Goal: Task Accomplishment & Management: Manage account settings

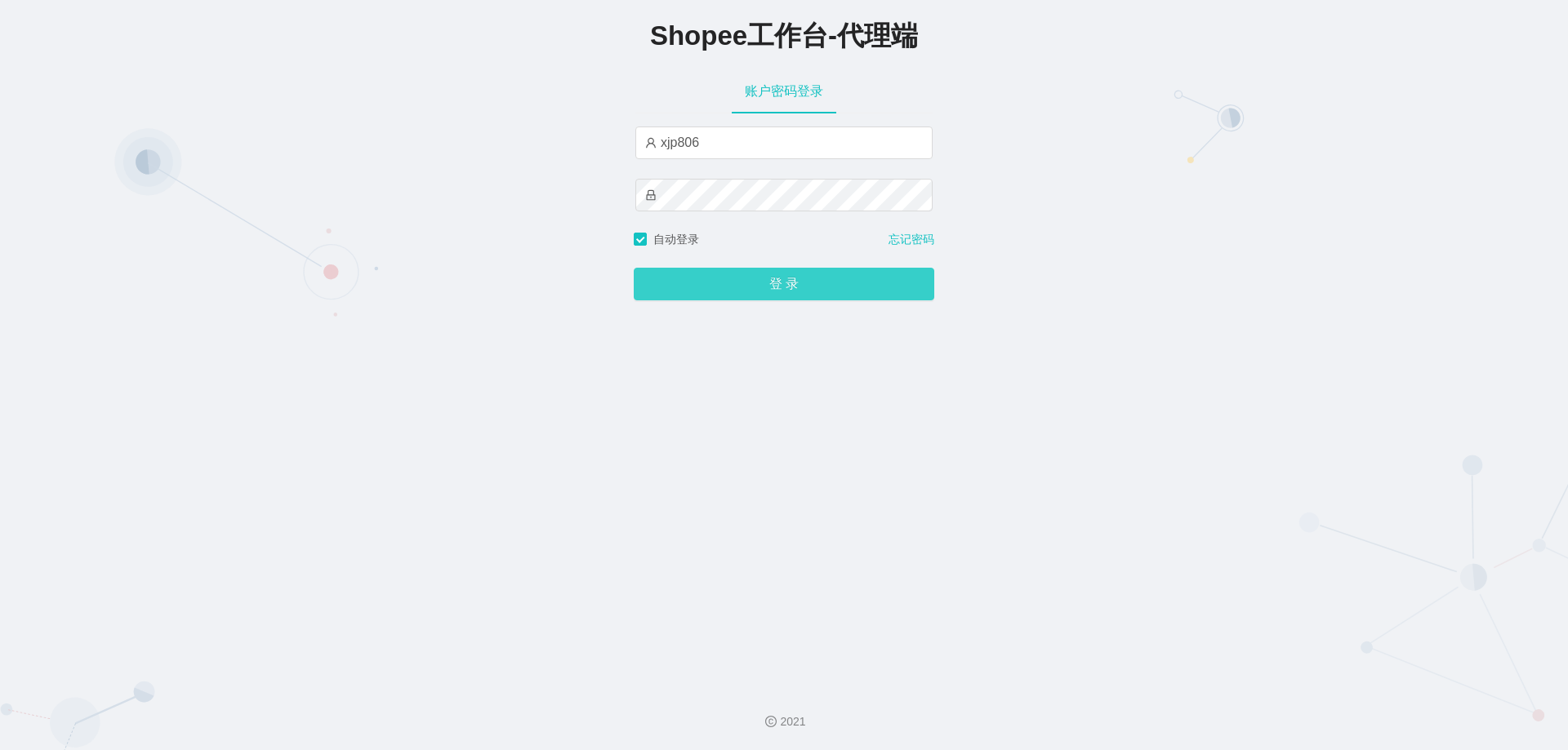
click at [736, 278] on button "登 录" at bounding box center [784, 284] width 301 height 33
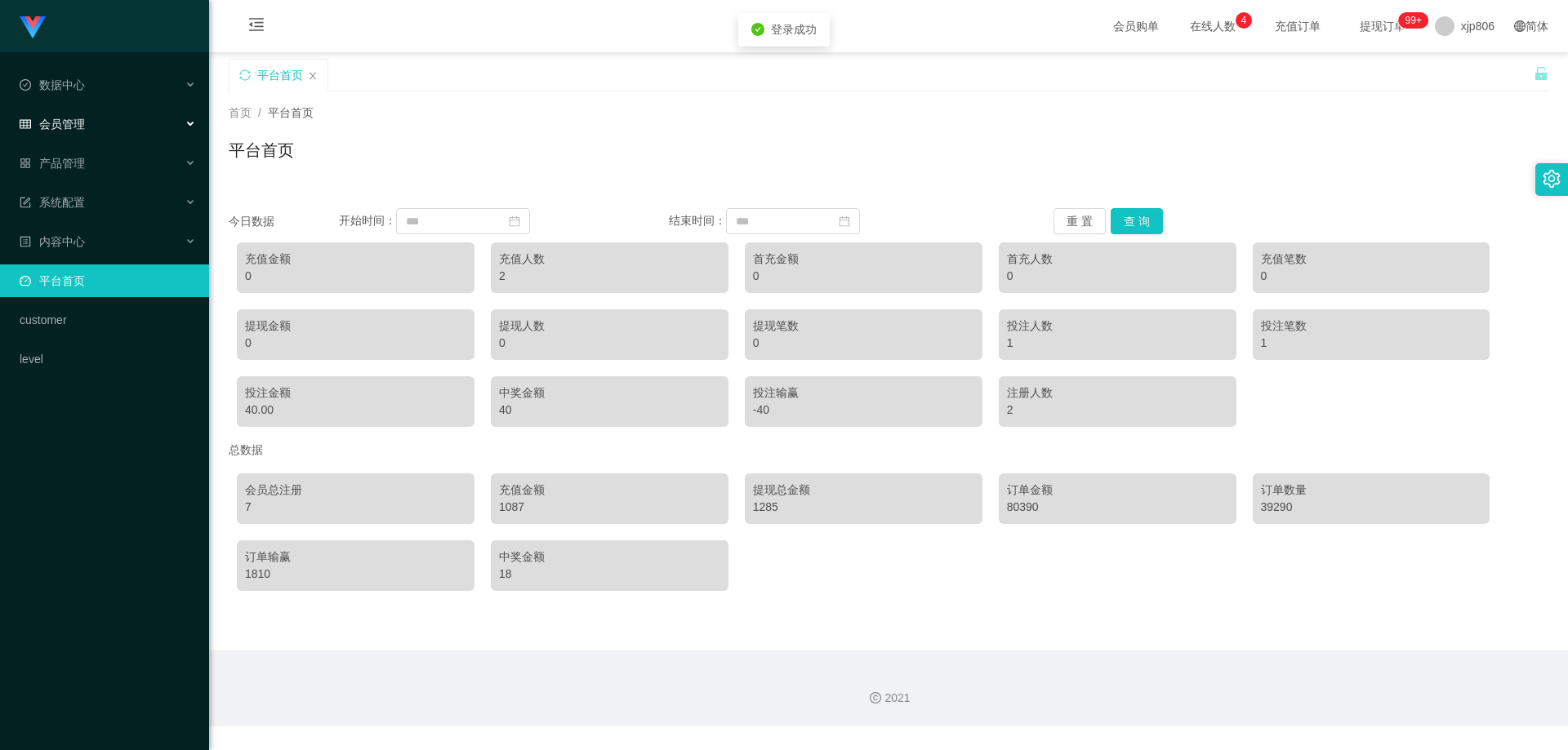
drag, startPoint x: 108, startPoint y: 120, endPoint x: 104, endPoint y: 131, distance: 11.7
click at [108, 121] on div "会员管理" at bounding box center [104, 124] width 209 height 33
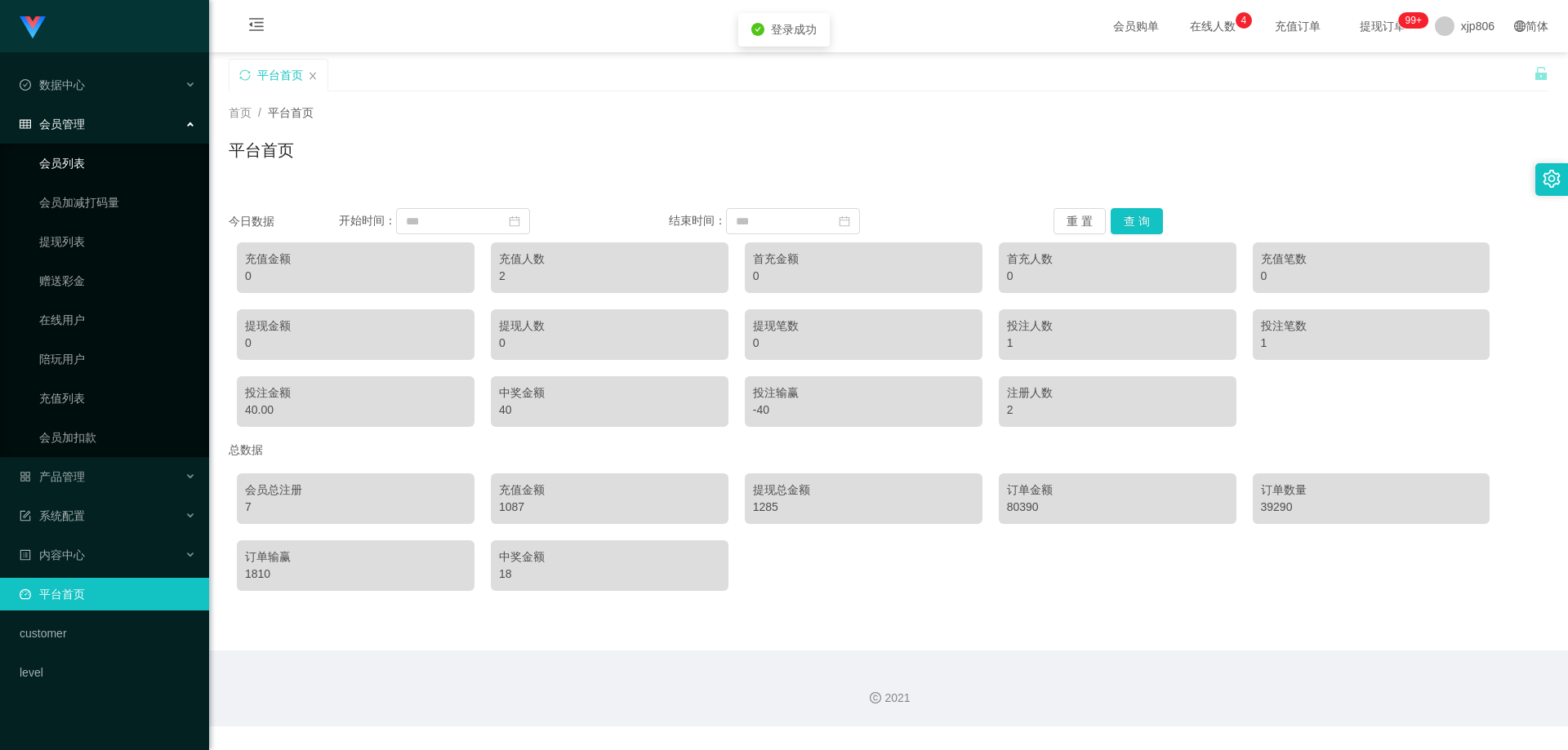
drag, startPoint x: 90, startPoint y: 161, endPoint x: 170, endPoint y: 182, distance: 82.7
click at [90, 161] on link "会员列表" at bounding box center [118, 164] width 157 height 33
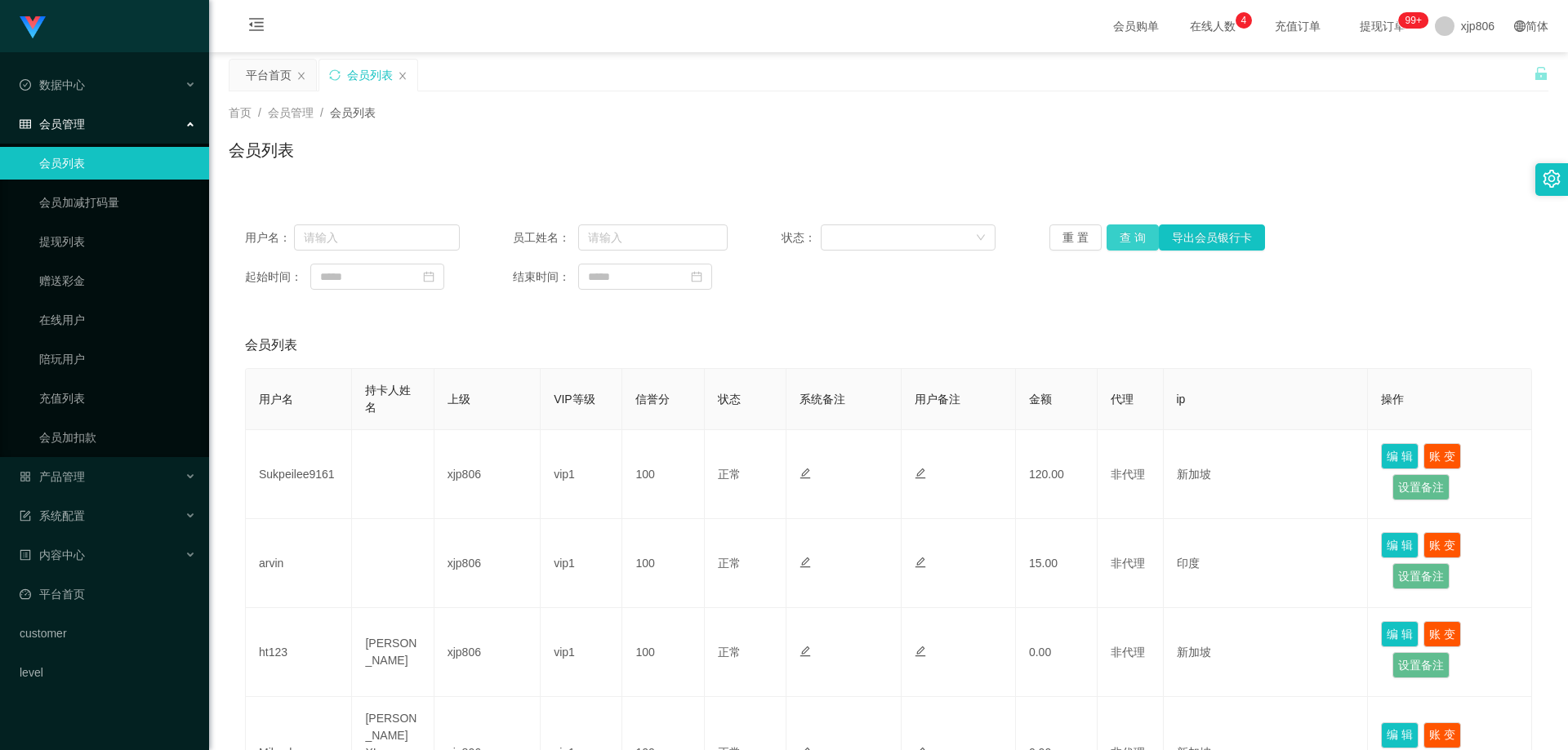
click at [1110, 234] on button "查 询" at bounding box center [1132, 238] width 52 height 26
click at [1110, 234] on div "重 置 查 询 导出会员银行卡" at bounding box center [1156, 238] width 215 height 26
click at [1110, 234] on button "查 询" at bounding box center [1132, 238] width 52 height 26
click at [1110, 234] on div "重 置 查 询 导出会员银行卡" at bounding box center [1156, 238] width 215 height 26
click at [1110, 234] on button "查 询" at bounding box center [1132, 238] width 52 height 26
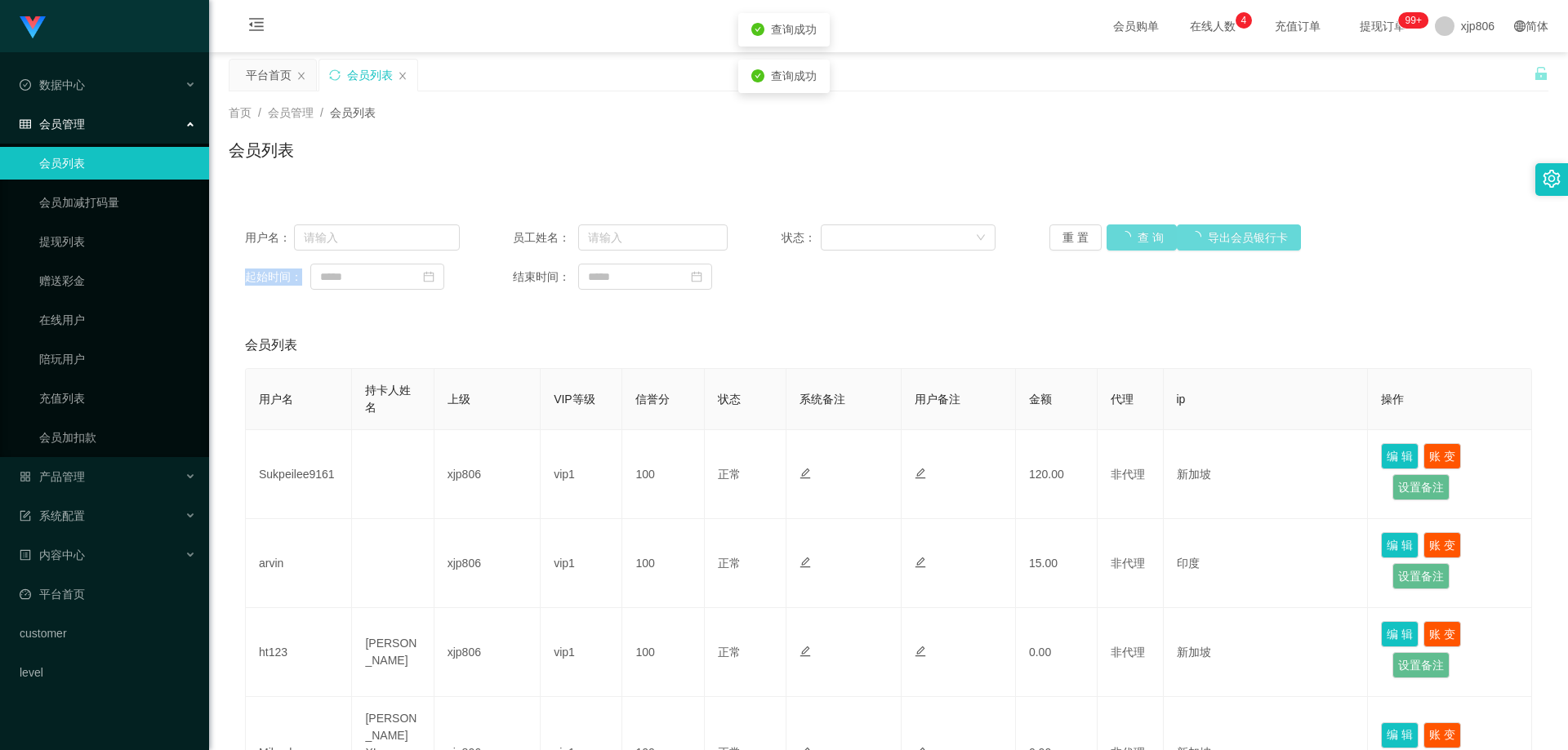
click at [1110, 234] on div "重 置 查 询 导出会员银行卡" at bounding box center [1156, 238] width 215 height 26
click at [1110, 234] on button "查 询" at bounding box center [1141, 238] width 70 height 26
click at [1110, 234] on div "重 置 查 询 导出会员银行卡" at bounding box center [1156, 238] width 215 height 26
click at [1110, 234] on button "查 询" at bounding box center [1141, 238] width 70 height 26
click at [1110, 234] on div "重 置 查 询 导出会员银行卡" at bounding box center [1156, 238] width 215 height 26
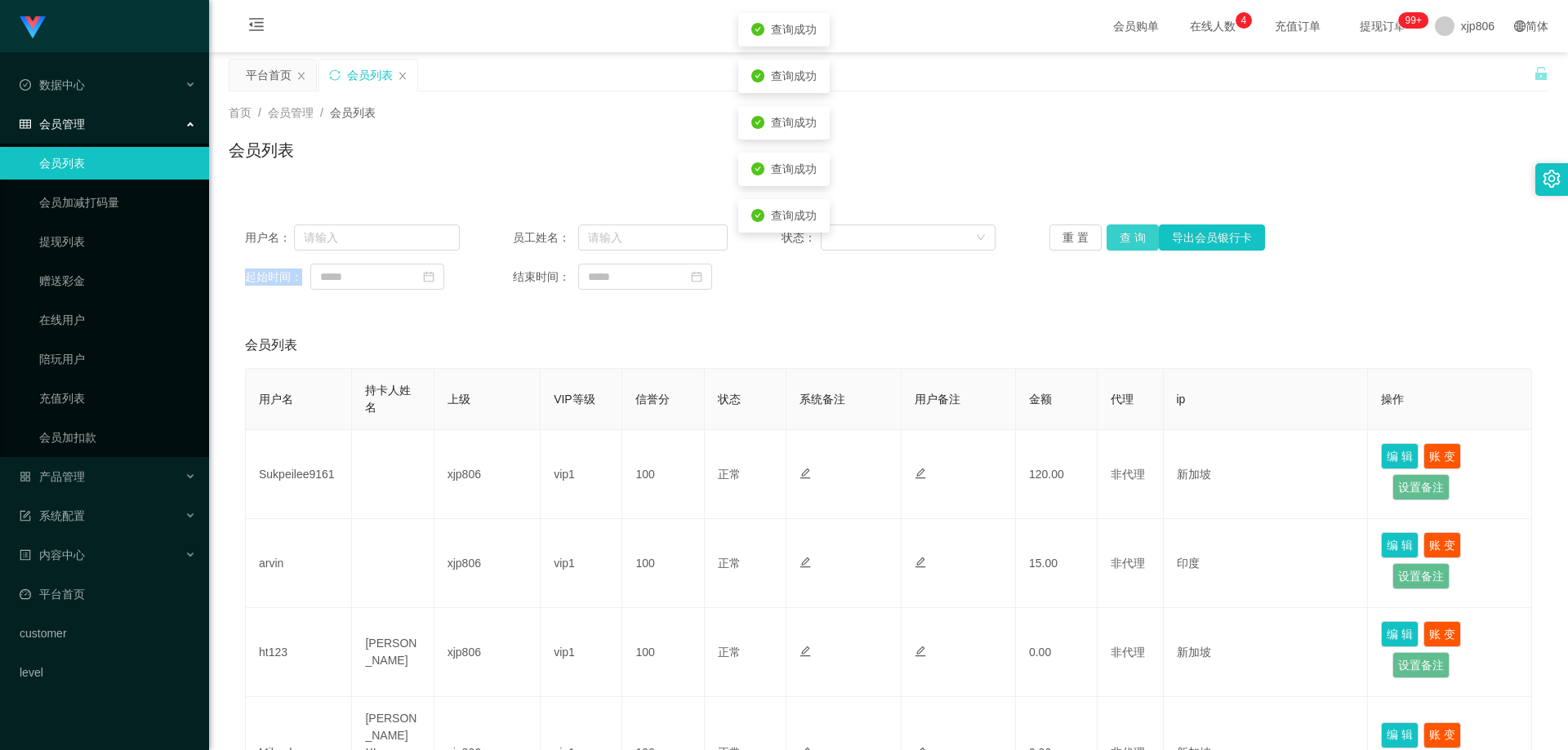
click at [1110, 234] on button "查 询" at bounding box center [1132, 238] width 52 height 26
click at [1110, 234] on div "重 置 查 询 导出会员银行卡" at bounding box center [1156, 238] width 215 height 26
click at [1127, 249] on button "查 询" at bounding box center [1132, 238] width 52 height 26
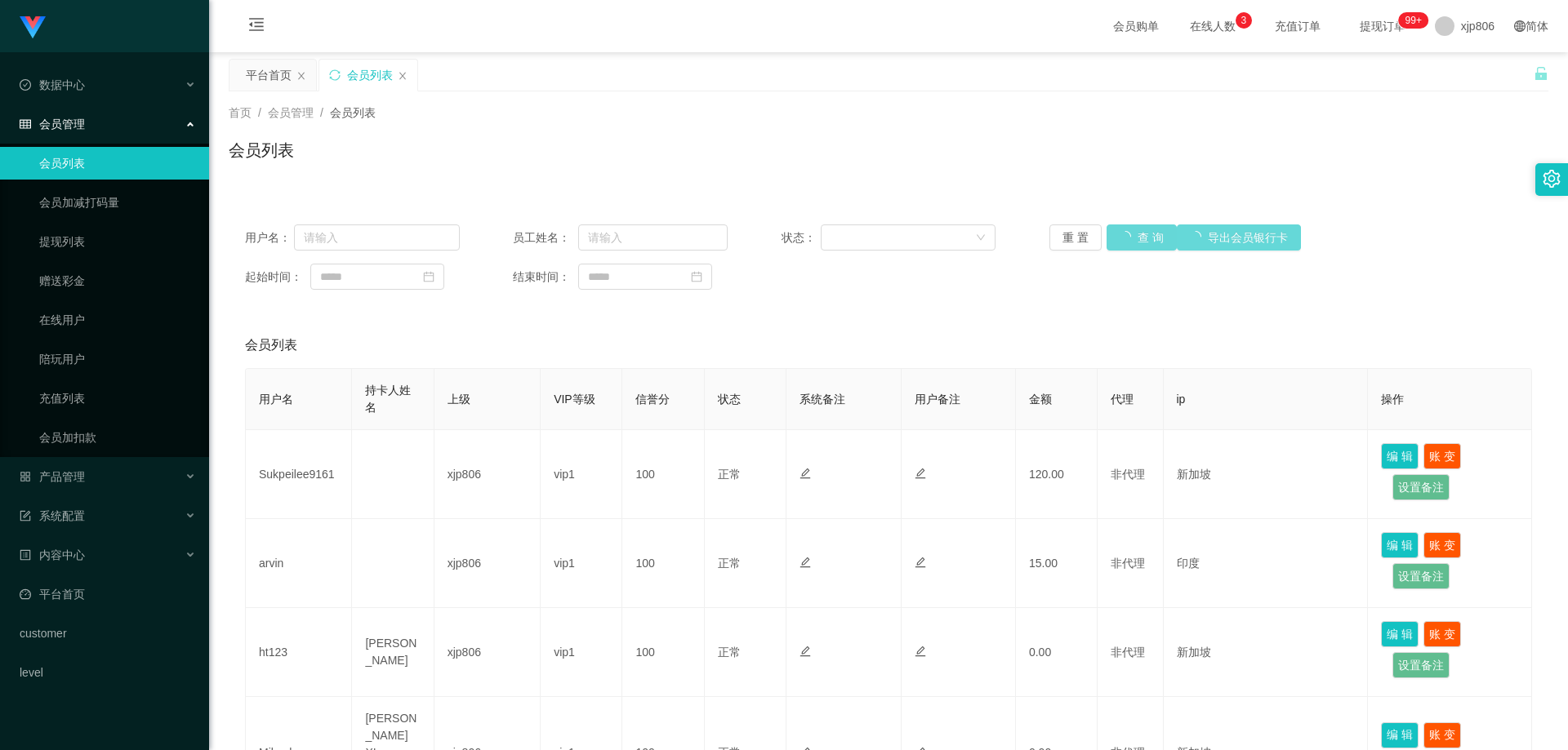
click at [1126, 247] on div "重 置 查 询 导出会员银行卡" at bounding box center [1156, 238] width 215 height 26
click at [1126, 245] on button "查 询" at bounding box center [1141, 238] width 70 height 26
click at [1126, 245] on div "重 置 查 询 导出会员银行卡" at bounding box center [1156, 238] width 215 height 26
click at [1125, 245] on div "重 置 查 询 导出会员银行卡" at bounding box center [1156, 238] width 215 height 26
click at [1125, 245] on button "查 询" at bounding box center [1132, 238] width 52 height 26
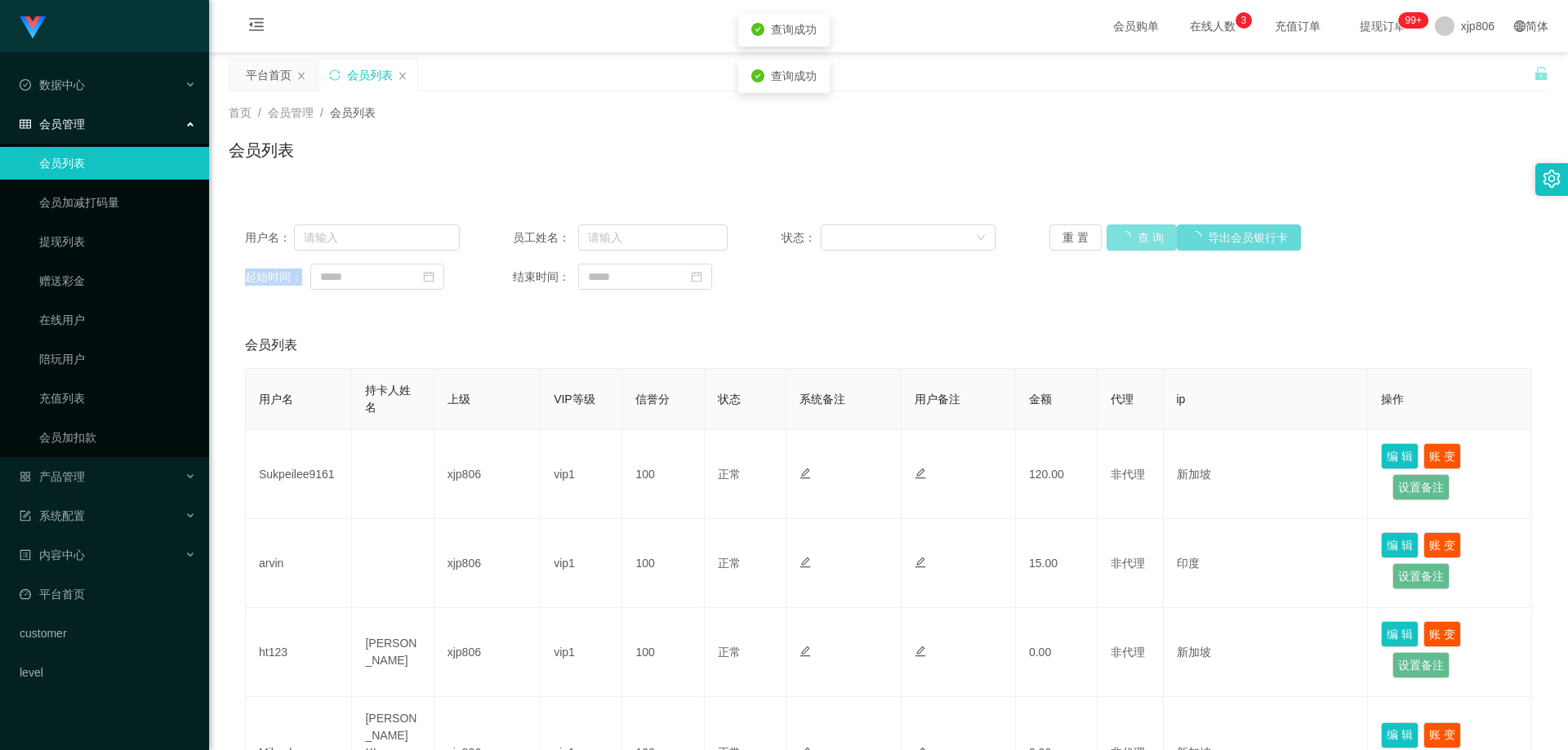
click at [1125, 245] on div "重 置 查 询 导出会员银行卡" at bounding box center [1156, 238] width 215 height 26
click at [1124, 244] on button "查 询" at bounding box center [1141, 238] width 70 height 26
click at [1124, 244] on div "重 置 查 询 导出会员银行卡" at bounding box center [1156, 238] width 215 height 26
click at [1122, 244] on button "查 询" at bounding box center [1132, 238] width 52 height 26
click at [1121, 243] on div "重 置 查 询 导出会员银行卡" at bounding box center [1156, 238] width 215 height 26
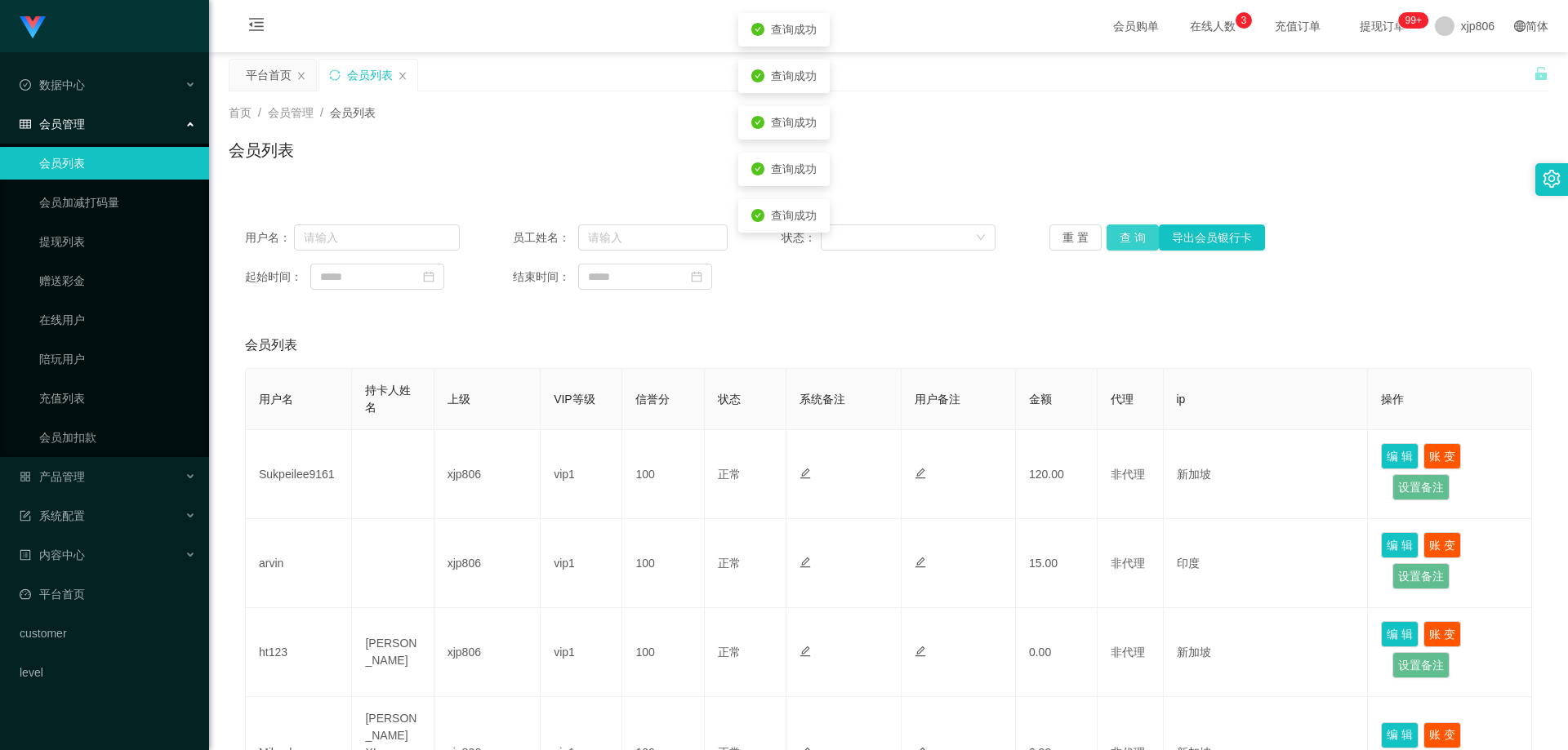
click at [1121, 243] on button "查 询" at bounding box center [1132, 238] width 52 height 26
click at [1120, 243] on div "重 置 查 询 导出会员银行卡" at bounding box center [1156, 238] width 215 height 26
click at [1120, 243] on button "查 询" at bounding box center [1132, 238] width 52 height 26
click at [1118, 243] on button "查 询" at bounding box center [1132, 238] width 52 height 26
click at [1118, 243] on div "重 置 查 询 导出会员银行卡" at bounding box center [1156, 238] width 215 height 26
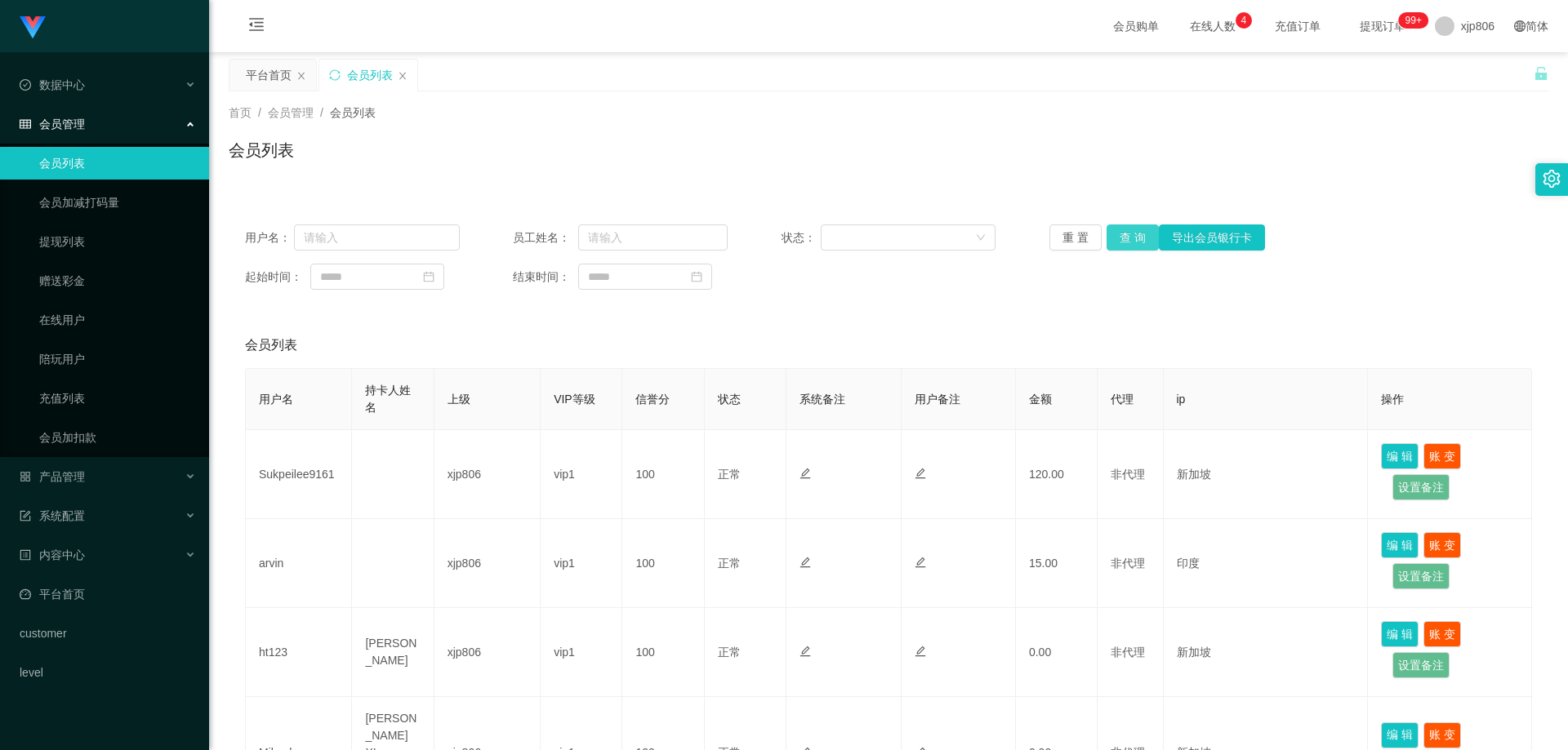
click at [1116, 247] on button "查 询" at bounding box center [1132, 238] width 52 height 26
click at [1116, 245] on div "重 置 查 询 导出会员银行卡" at bounding box center [1156, 238] width 215 height 26
click at [1114, 245] on button "查 询" at bounding box center [1132, 238] width 52 height 26
click at [1114, 246] on button "查 询" at bounding box center [1132, 238] width 52 height 26
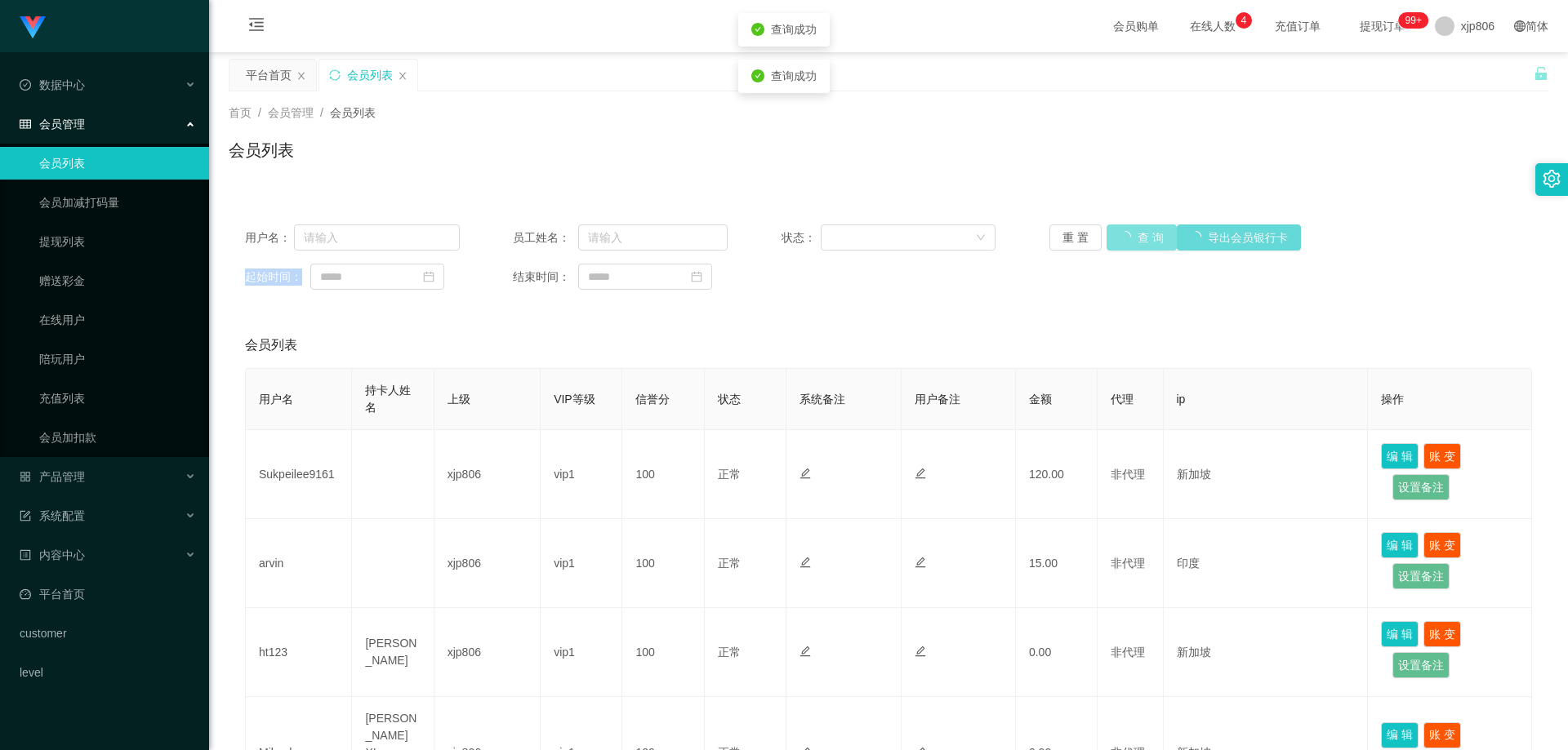
click at [1114, 246] on button "查 询" at bounding box center [1141, 238] width 70 height 26
click at [1112, 246] on button "查 询" at bounding box center [1132, 238] width 52 height 26
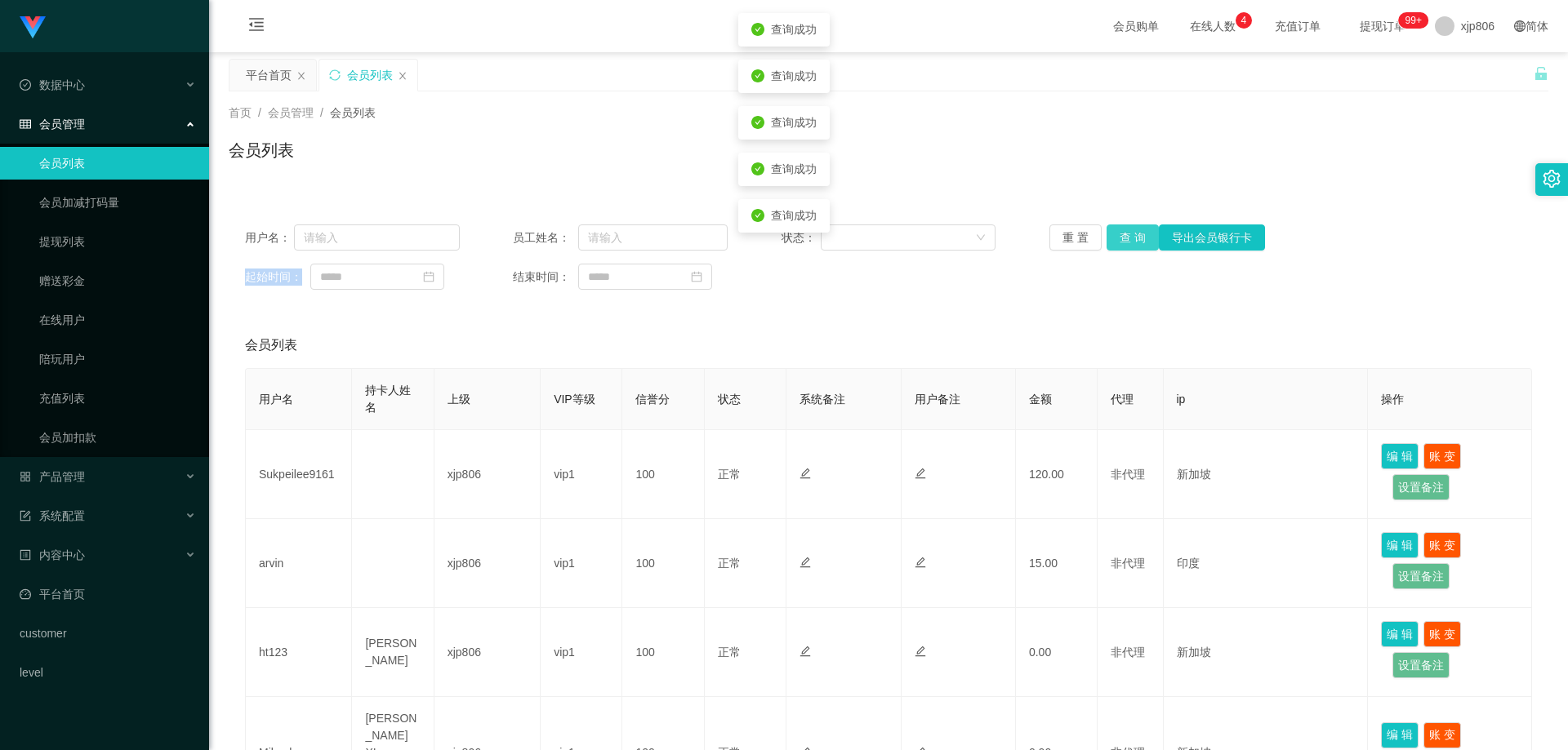
click at [1110, 248] on div "重 置 查 询 导出会员银行卡" at bounding box center [1156, 238] width 215 height 26
click at [1110, 248] on button "查 询" at bounding box center [1132, 238] width 52 height 26
click at [1109, 248] on div "重 置 查 询 导出会员银行卡" at bounding box center [1156, 238] width 215 height 26
click at [1109, 248] on button "查 询" at bounding box center [1132, 238] width 52 height 26
click at [1109, 248] on div "重 置 查 询 导出会员银行卡" at bounding box center [1156, 238] width 215 height 26
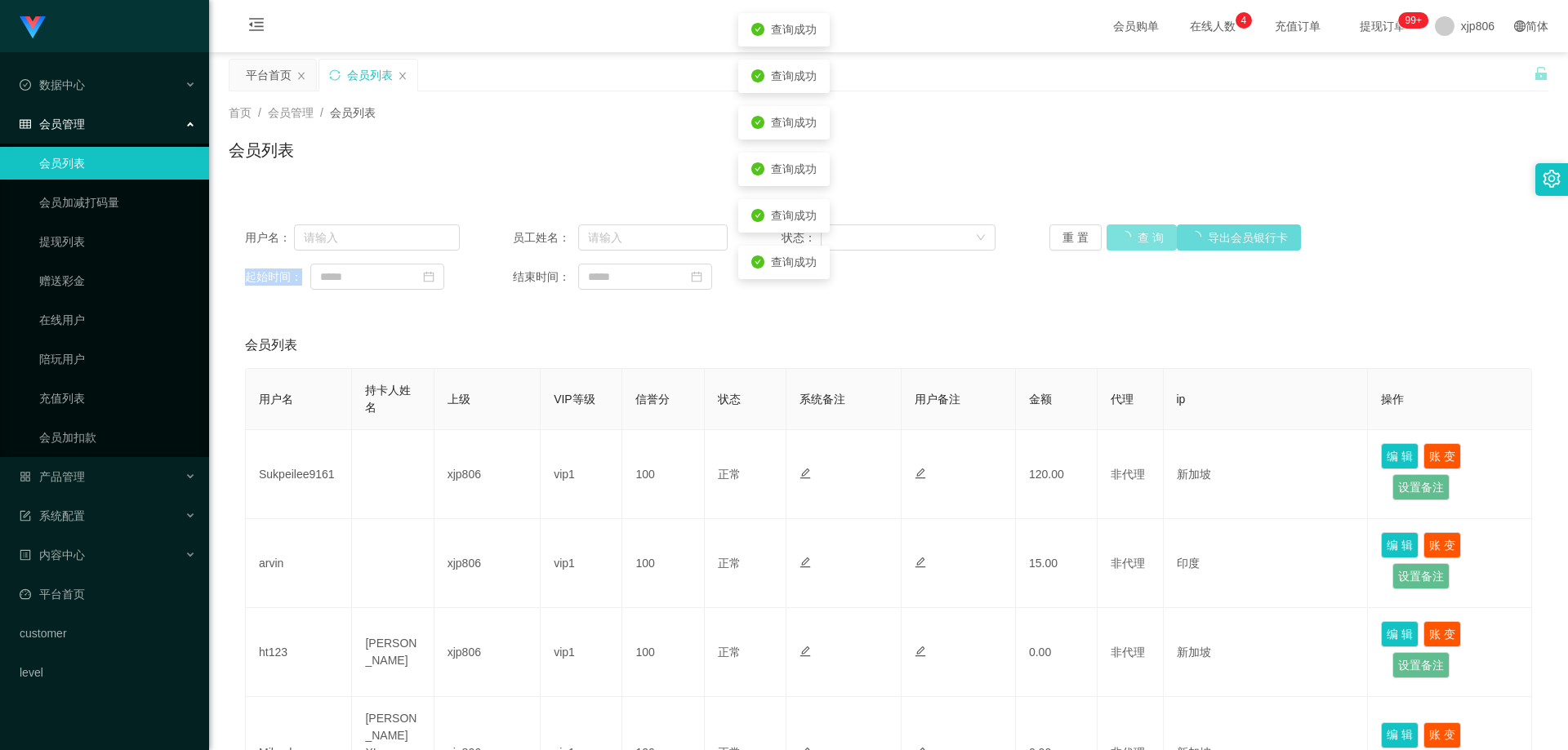
click at [1109, 248] on button "查 询" at bounding box center [1141, 238] width 70 height 26
click at [1109, 248] on div "重 置 查 询 导出会员银行卡" at bounding box center [1156, 238] width 215 height 26
click at [1109, 248] on button "查 询" at bounding box center [1141, 238] width 70 height 26
click at [1109, 248] on div "重 置 查 询 导出会员银行卡" at bounding box center [1156, 238] width 215 height 26
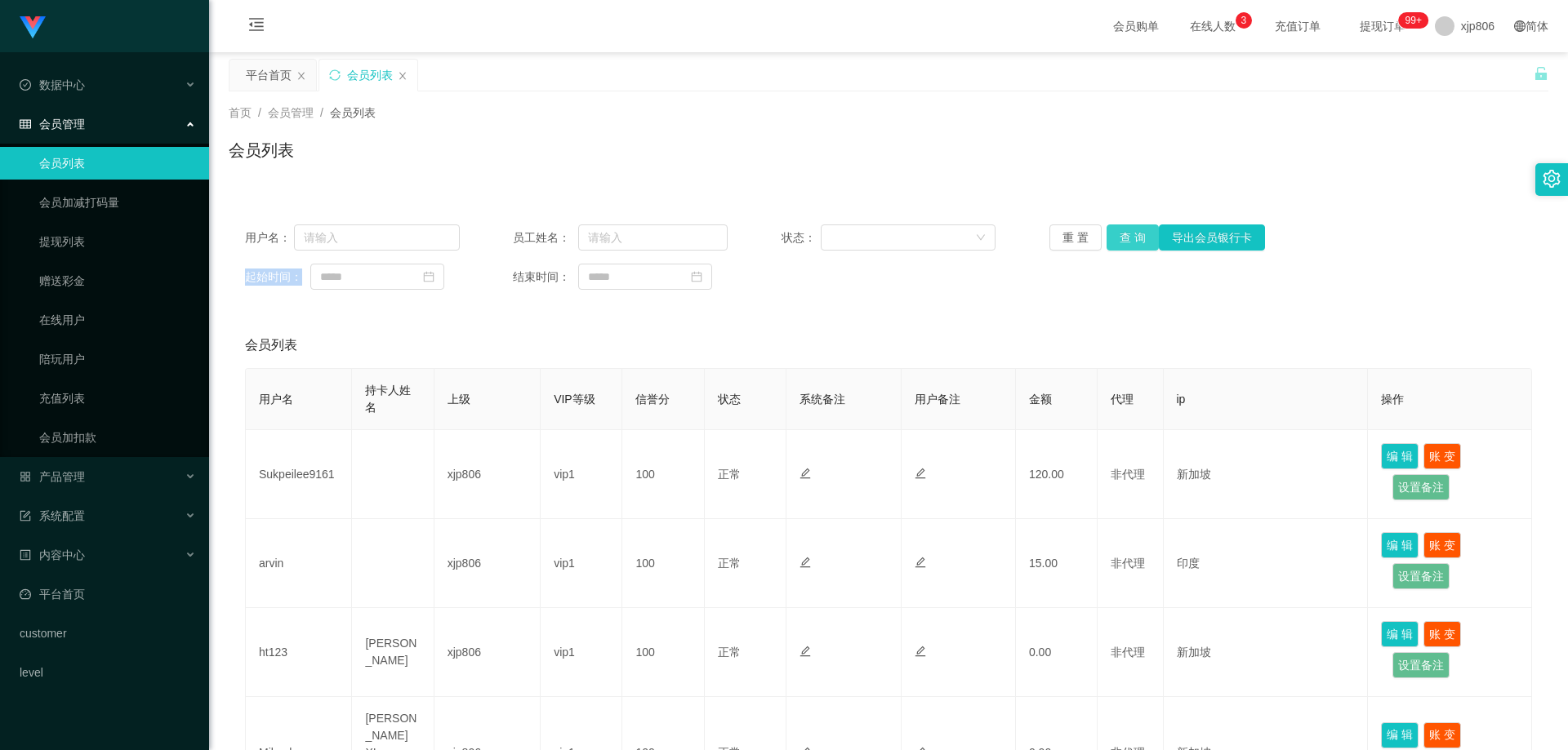
click at [1124, 232] on button "查 询" at bounding box center [1132, 238] width 52 height 26
click at [1123, 233] on div "重 置 查 询 导出会员银行卡" at bounding box center [1156, 238] width 215 height 26
click at [1123, 234] on button "查 询" at bounding box center [1132, 238] width 52 height 26
click at [1119, 234] on button "查 询" at bounding box center [1132, 238] width 52 height 26
click at [1119, 235] on div "重 置 查 询 导出会员银行卡" at bounding box center [1156, 238] width 215 height 26
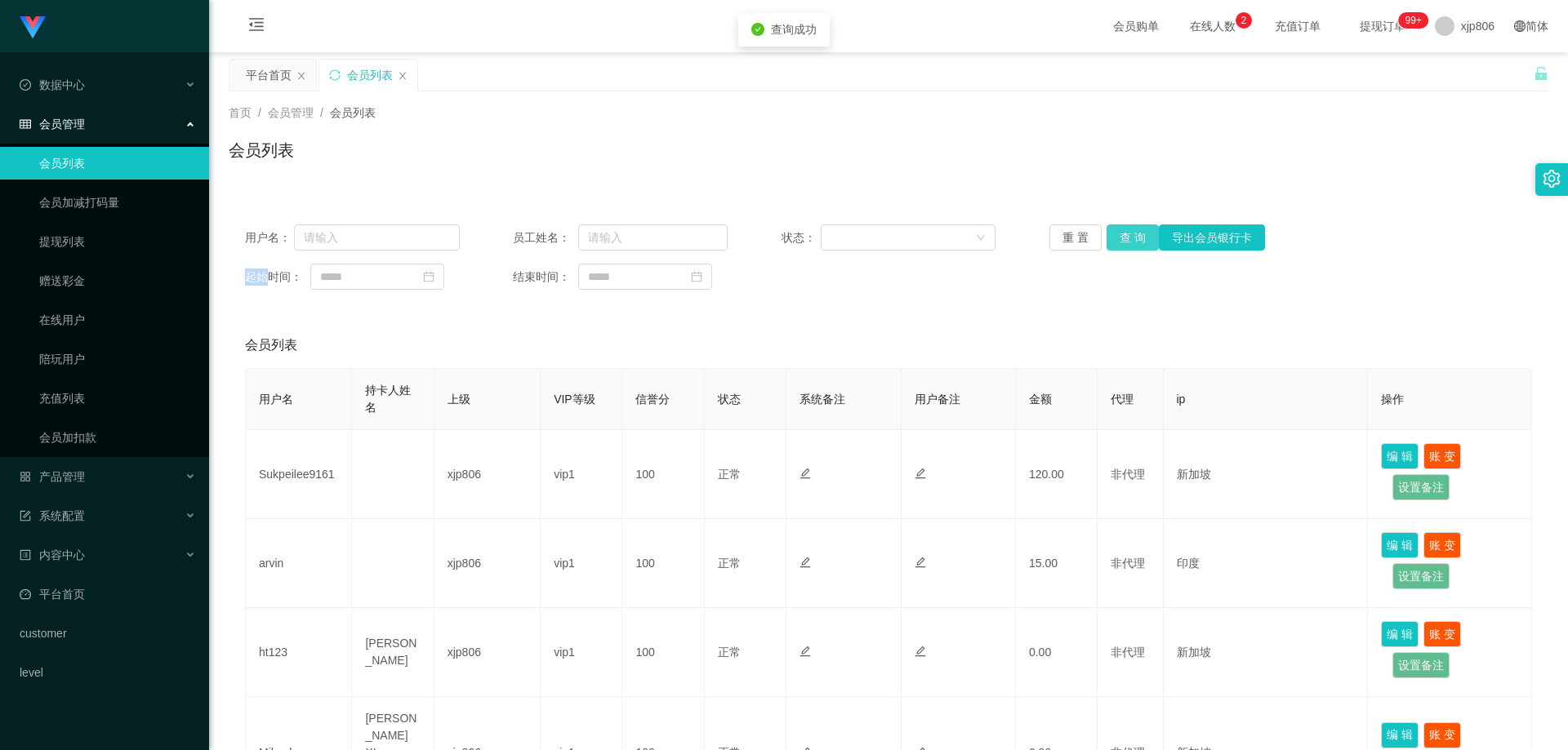
click at [1119, 235] on button "查 询" at bounding box center [1132, 238] width 52 height 26
click at [1119, 235] on div "重 置 查 询 导出会员银行卡" at bounding box center [1156, 238] width 215 height 26
click at [1120, 235] on button "查 询" at bounding box center [1132, 238] width 52 height 26
click at [1120, 235] on div "重 置 查 询 导出会员银行卡" at bounding box center [1156, 238] width 215 height 26
click at [1124, 235] on button "查 询" at bounding box center [1132, 238] width 52 height 26
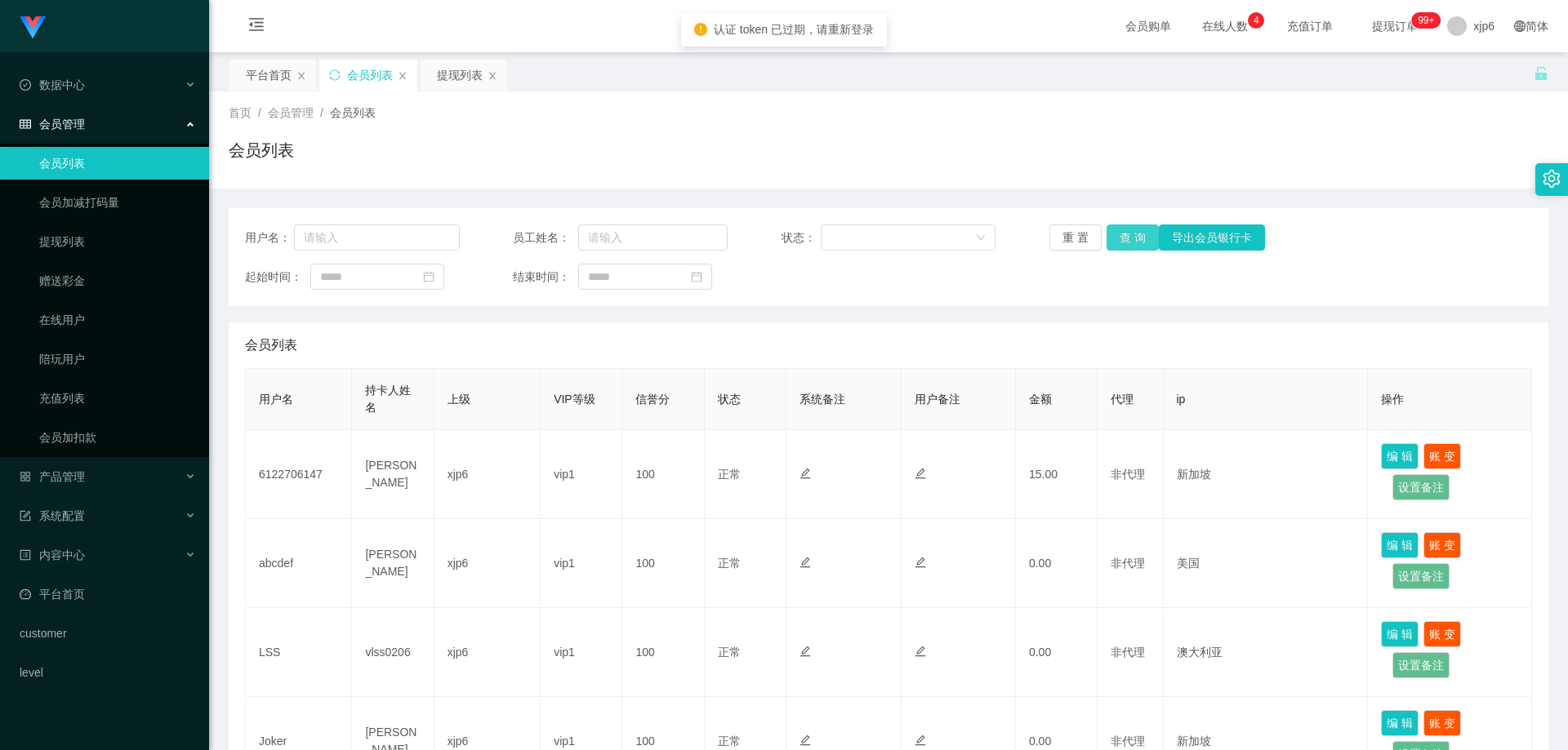
click at [1131, 247] on button "查 询" at bounding box center [1132, 238] width 52 height 26
